Goal: Information Seeking & Learning: Learn about a topic

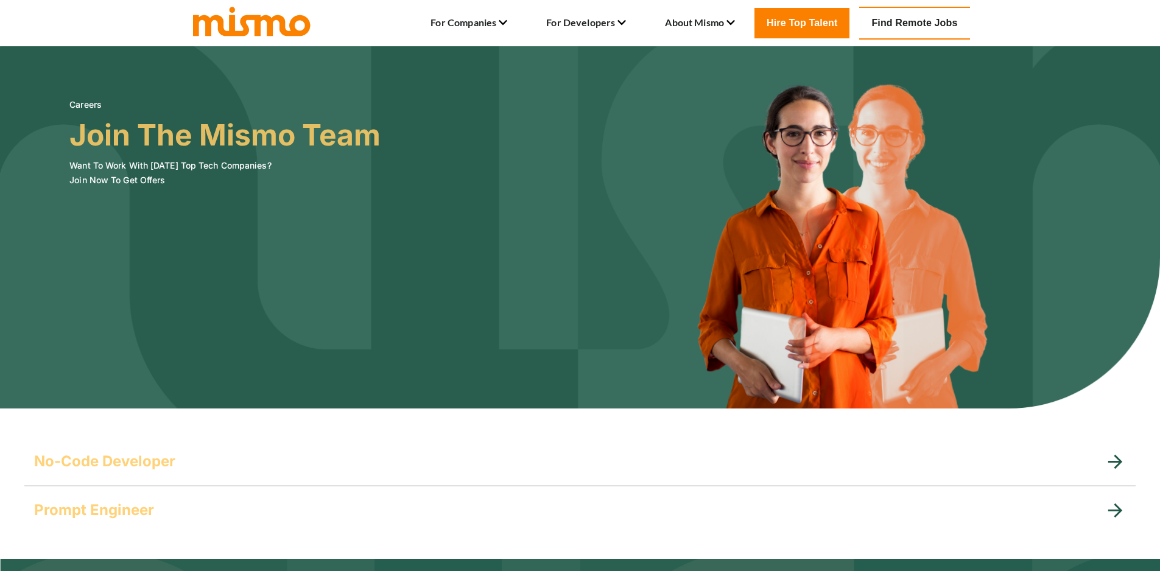
click at [250, 32] on img at bounding box center [252, 20] width 122 height 33
click at [587, 46] on link "Careers Blog" at bounding box center [601, 46] width 57 height 15
click at [590, 26] on li "For Developers Careers Blog" at bounding box center [586, 23] width 80 height 21
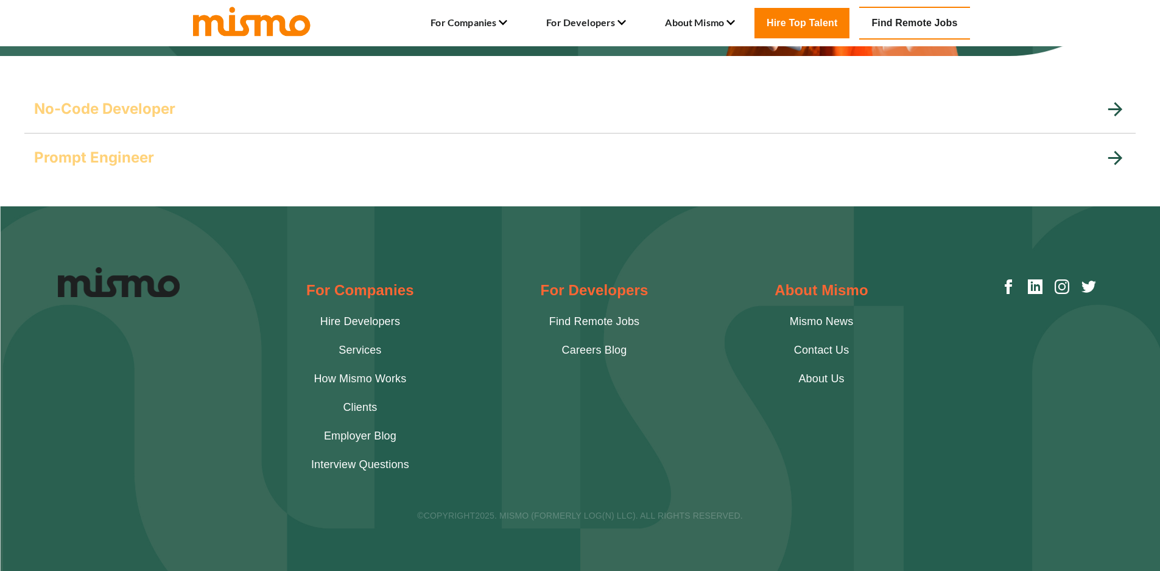
click at [143, 161] on h5 "Prompt Engineer" at bounding box center [94, 157] width 120 height 19
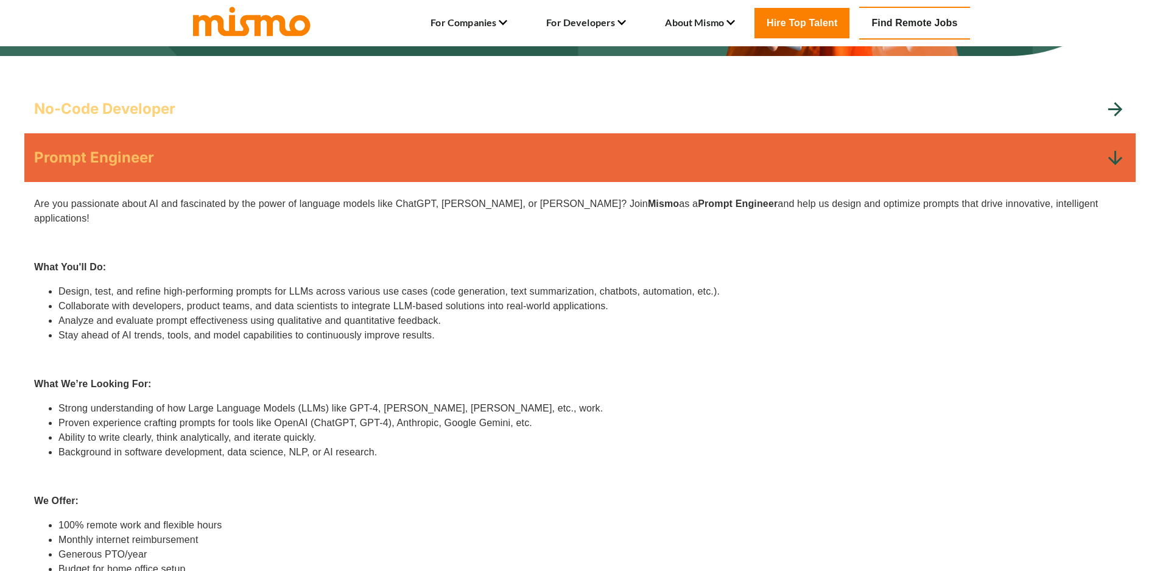
click at [217, 93] on div "No-Code Developer" at bounding box center [580, 109] width 1112 height 49
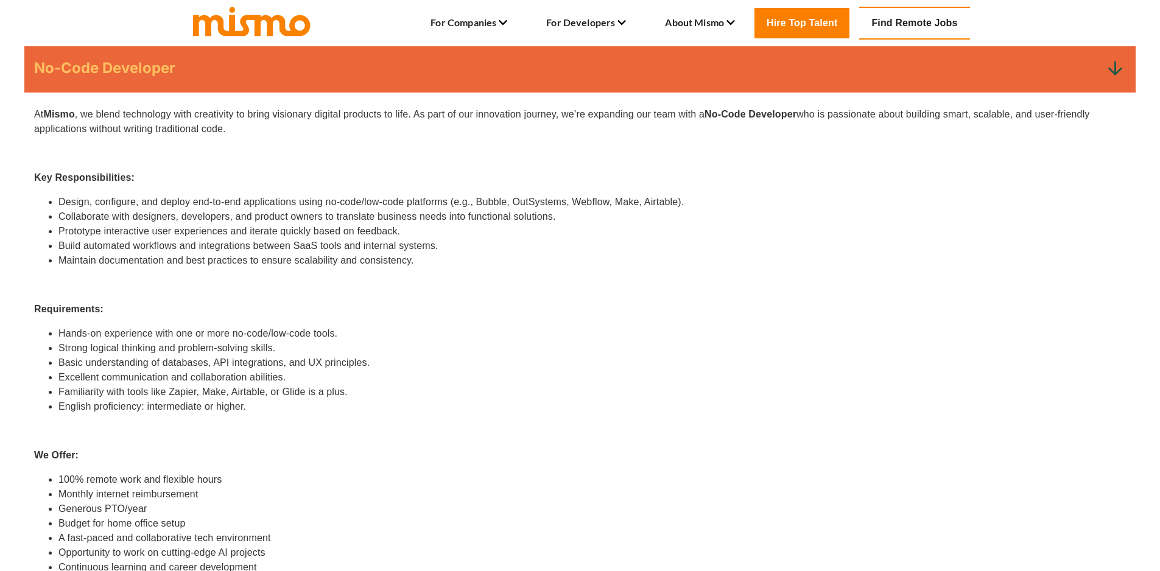
scroll to position [207, 0]
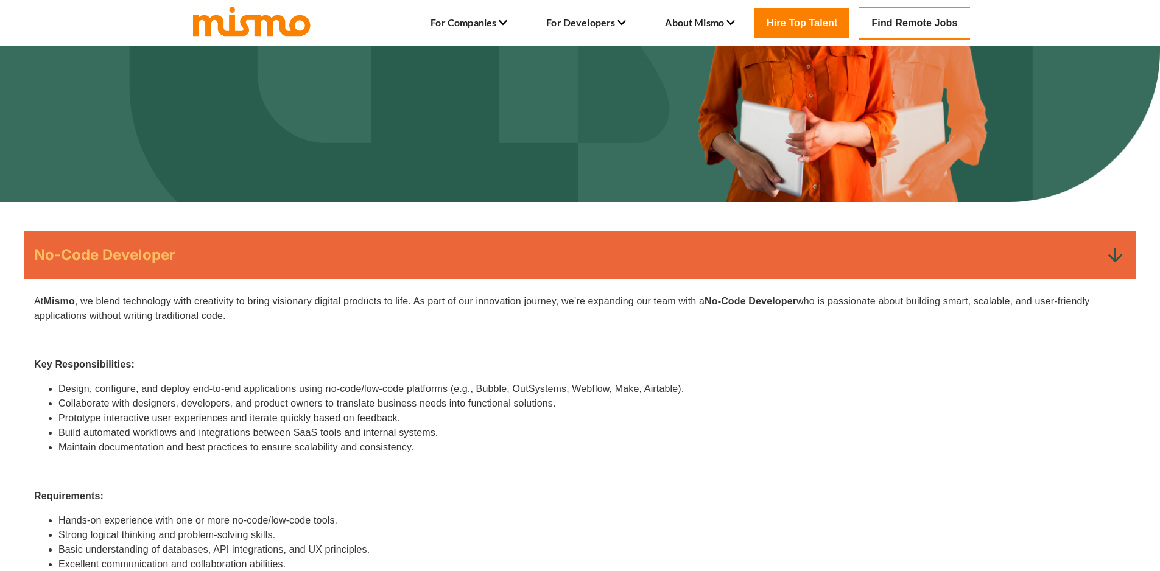
click at [229, 240] on div "No-Code Developer" at bounding box center [580, 255] width 1112 height 49
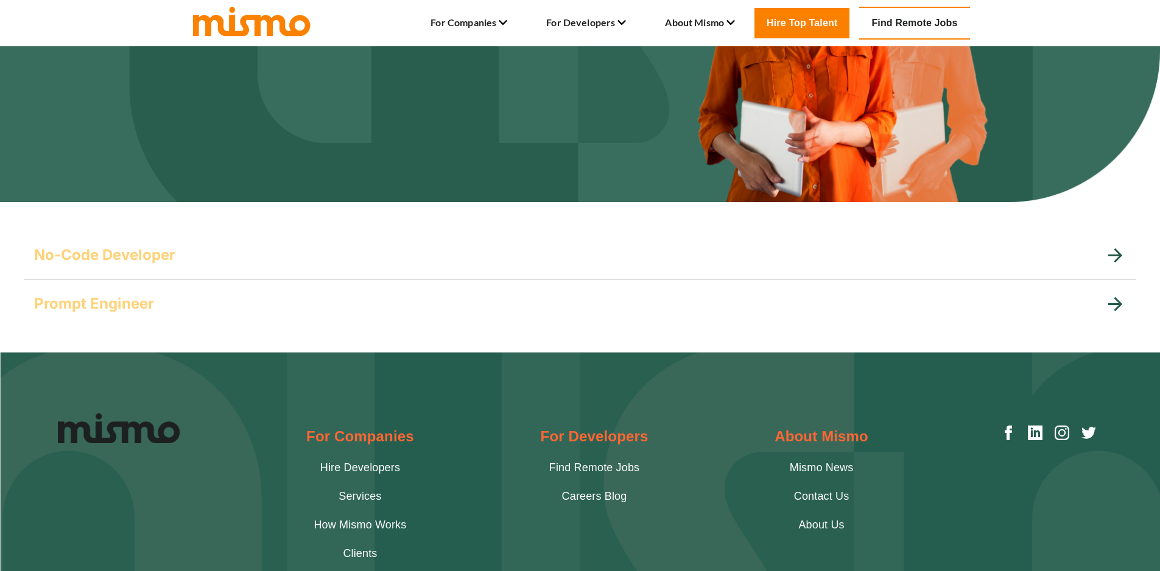
click at [156, 300] on div "Prompt Engineer" at bounding box center [569, 303] width 1071 height 19
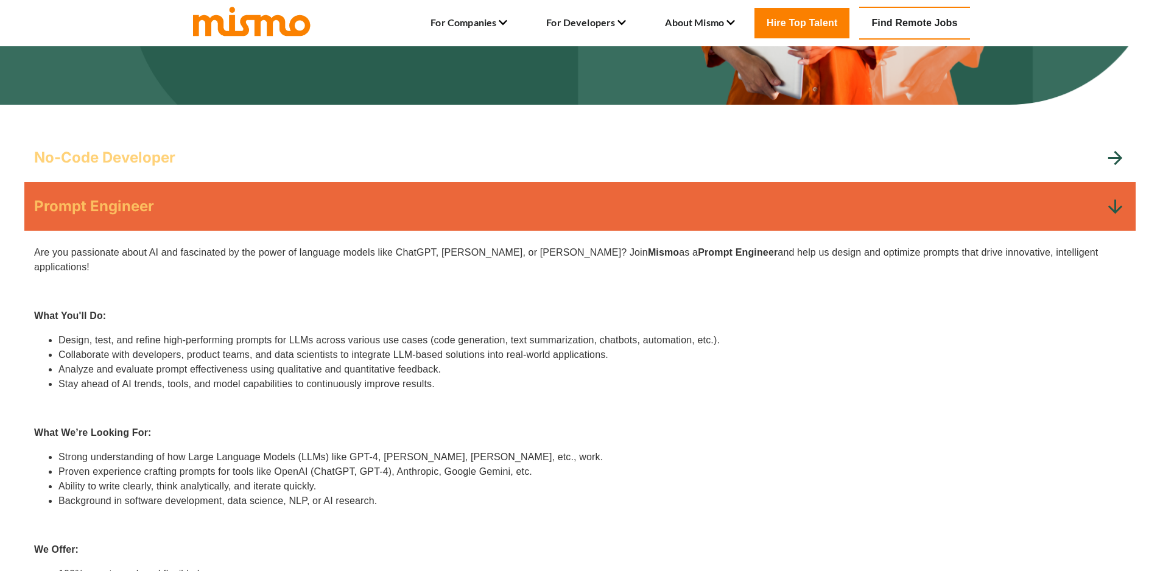
scroll to position [426, 0]
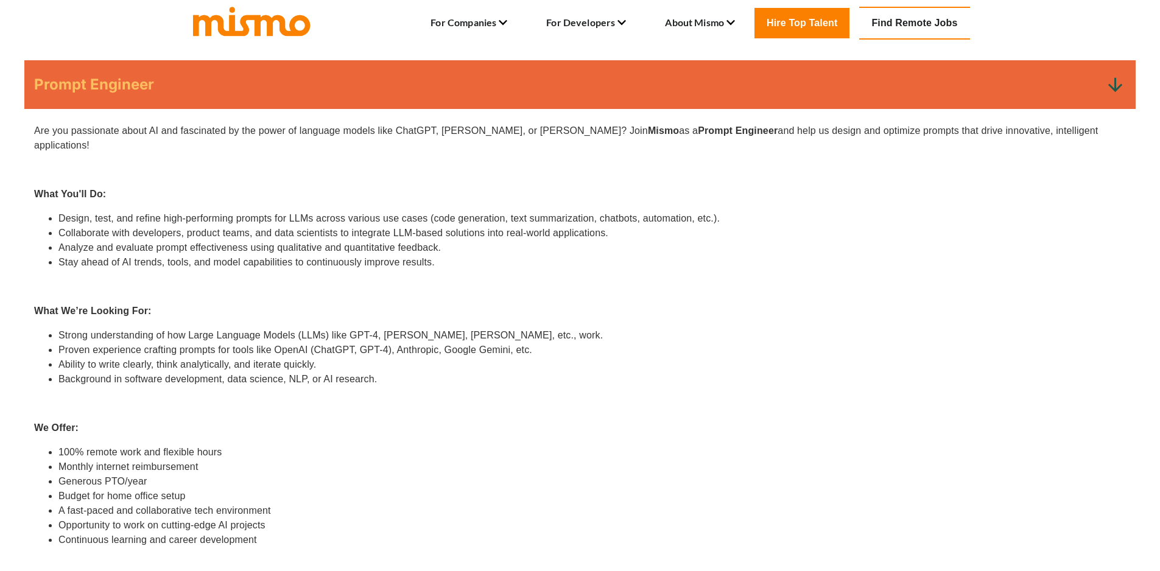
drag, startPoint x: 28, startPoint y: 125, endPoint x: 383, endPoint y: 171, distance: 357.4
click at [846, 129] on div "Are you passionate about AI and fascinated by the power of language models like…" at bounding box center [572, 389] width 1107 height 580
click at [358, 171] on div "Are you passionate about AI and fascinated by the power of language models like…" at bounding box center [580, 397] width 1092 height 546
drag, startPoint x: 56, startPoint y: 337, endPoint x: 638, endPoint y: 327, distance: 581.8
click at [638, 328] on ul "Strong understanding of how Large Language Models (LLMs) like GPT-4, [PERSON_NA…" at bounding box center [580, 357] width 1092 height 58
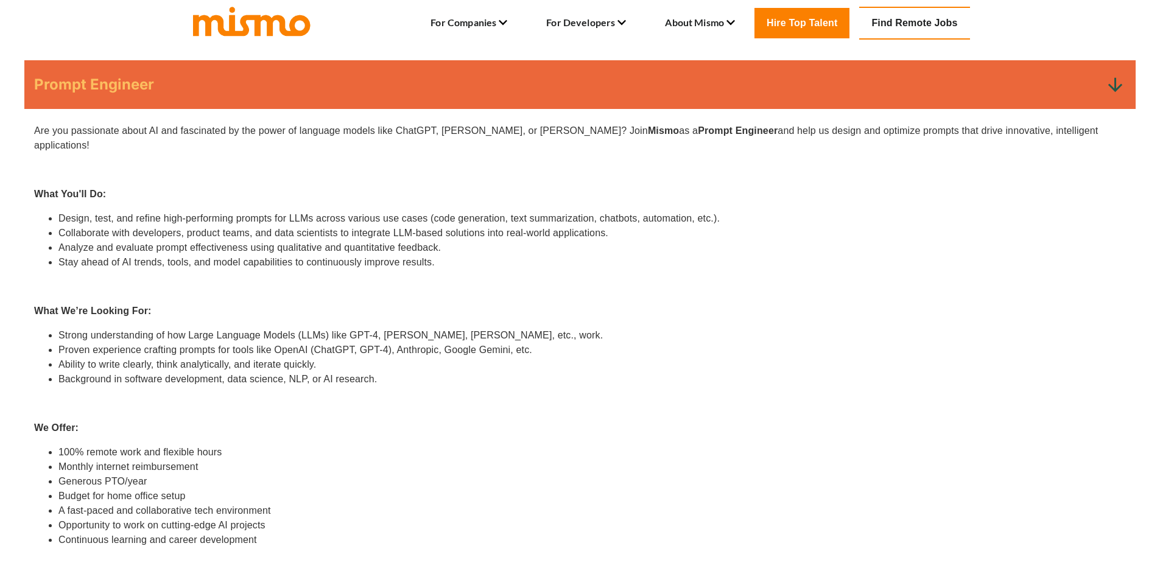
click at [449, 376] on div "Are you passionate about AI and fascinated by the power of language models like…" at bounding box center [580, 397] width 1092 height 546
click at [228, 84] on div "Prompt Engineer" at bounding box center [569, 84] width 1071 height 19
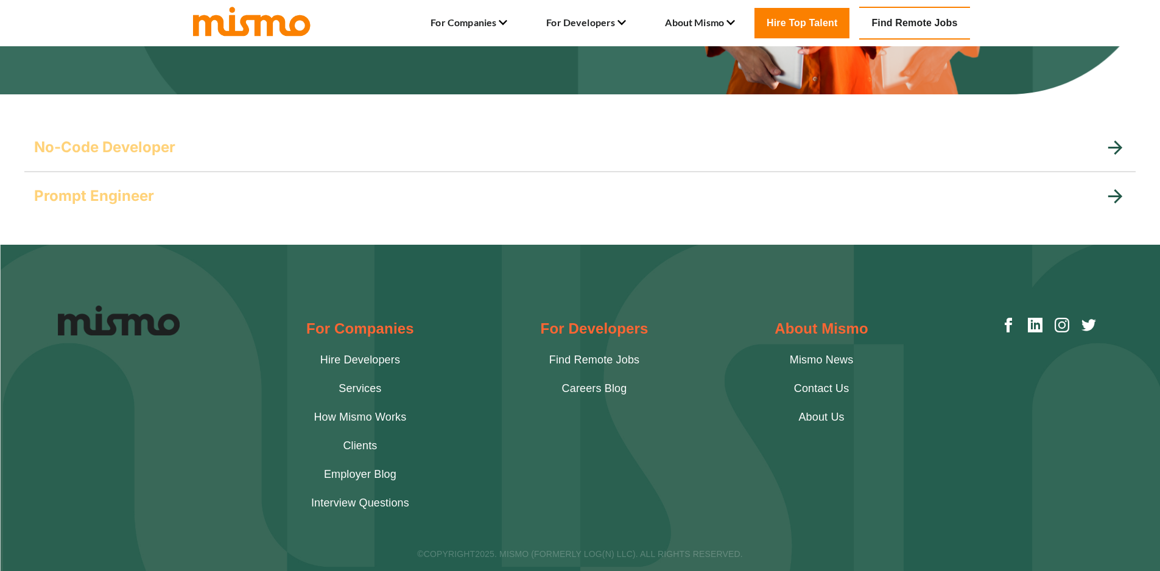
scroll to position [353, 0]
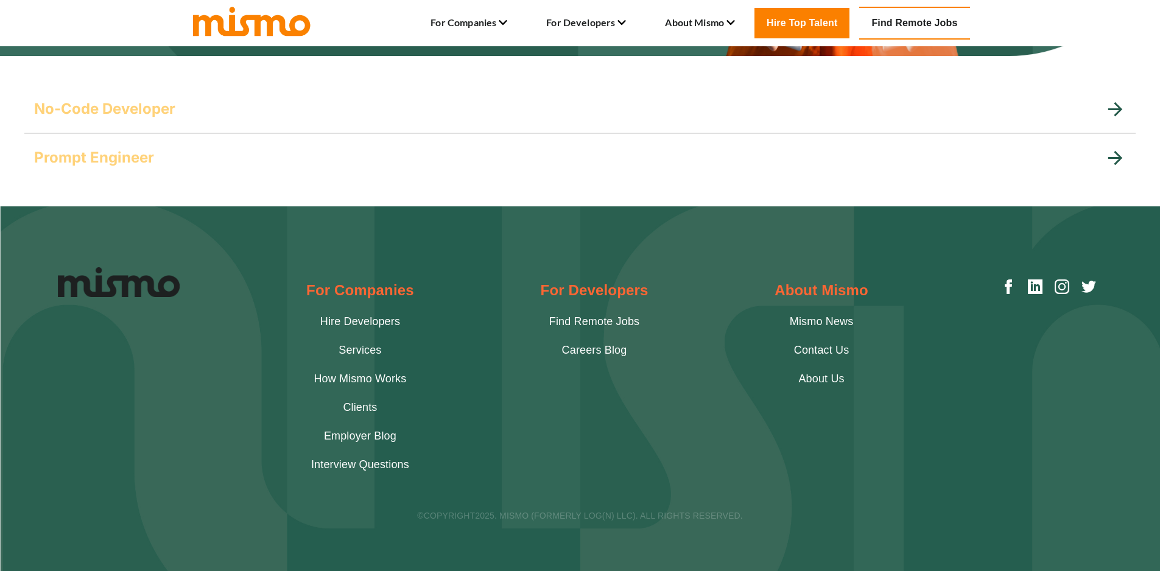
click at [375, 464] on link "Interview Questions" at bounding box center [360, 465] width 98 height 16
